Goal: Check status: Check status

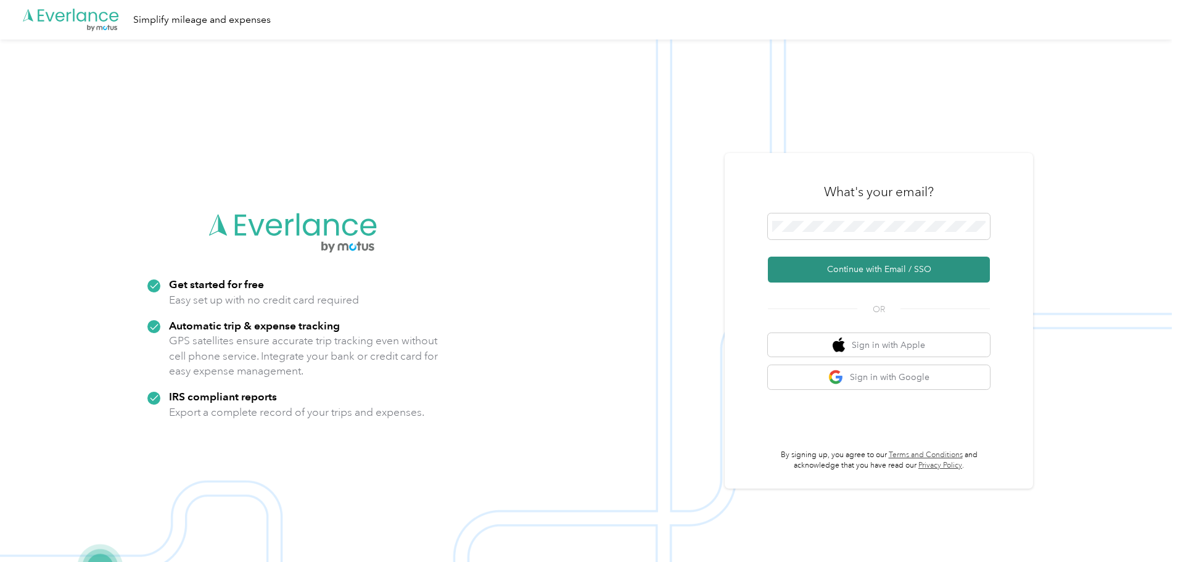
click at [887, 266] on button "Continue with Email / SSO" at bounding box center [879, 270] width 222 height 26
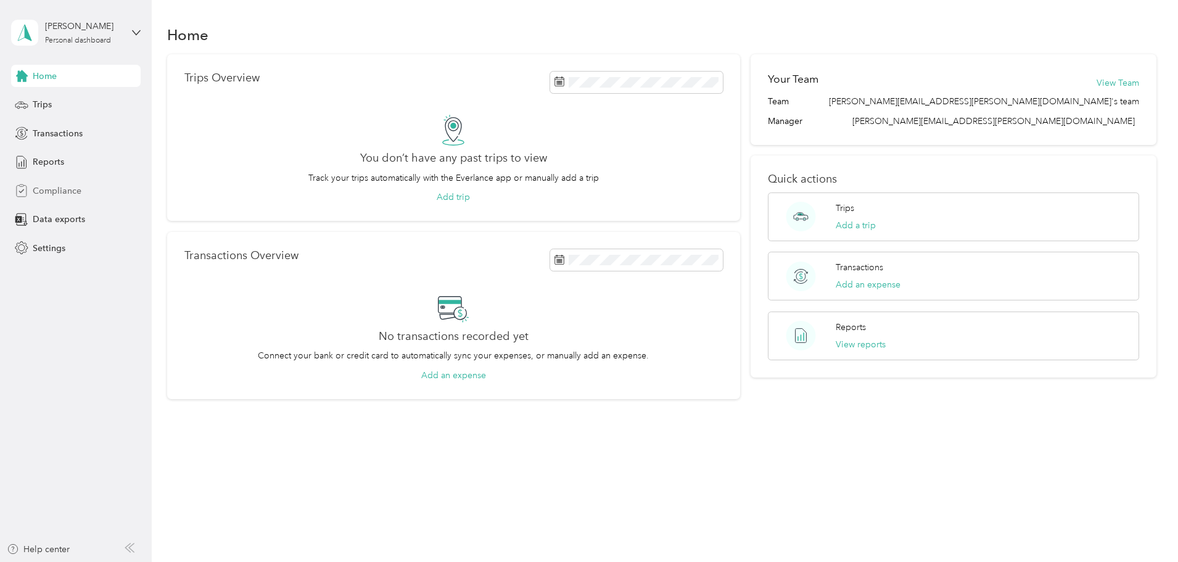
click at [69, 192] on span "Compliance" at bounding box center [57, 190] width 49 height 13
